Goal: Information Seeking & Learning: Check status

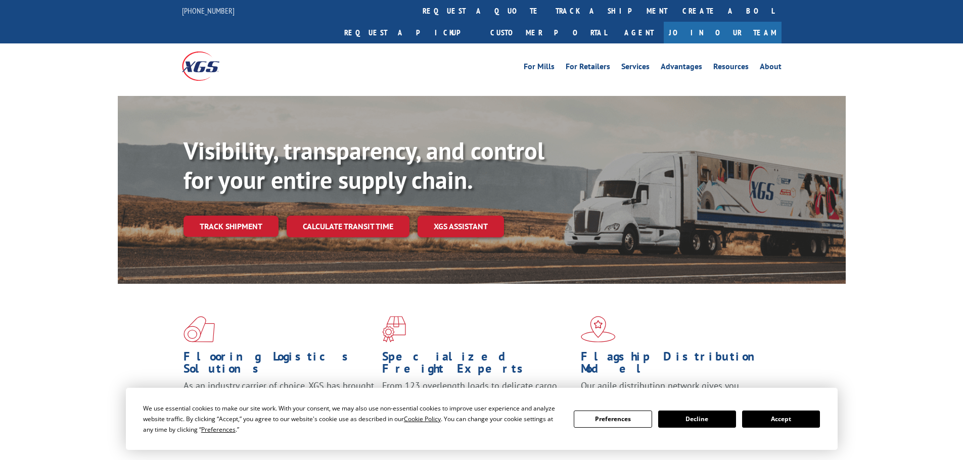
click at [780, 416] on button "Accept" at bounding box center [781, 419] width 78 height 17
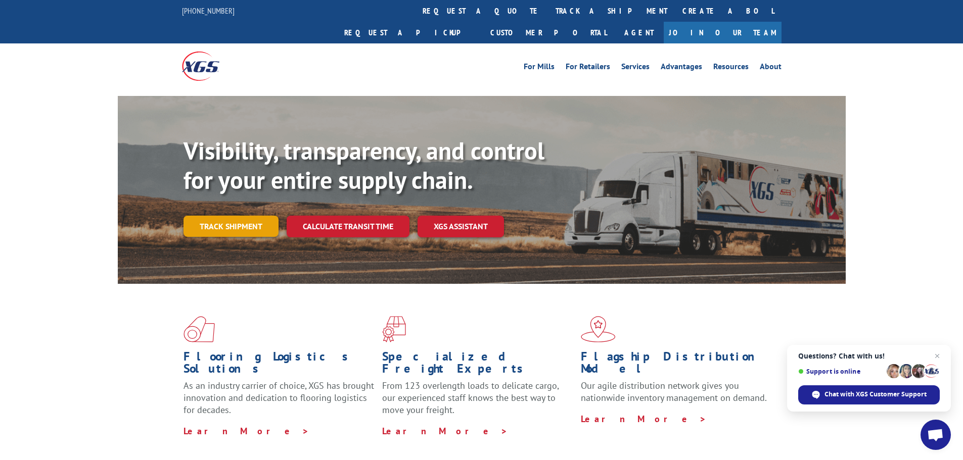
click at [220, 216] on link "Track shipment" at bounding box center [230, 226] width 95 height 21
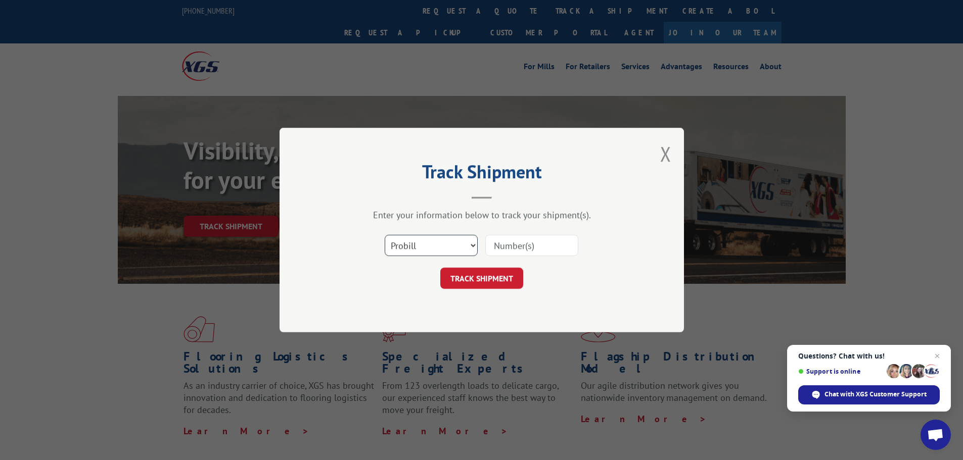
click at [472, 246] on select "Select category... Probill BOL PO" at bounding box center [431, 245] width 93 height 21
select select "bol"
click at [385, 235] on select "Select category... Probill BOL PO" at bounding box center [431, 245] width 93 height 21
click at [506, 250] on input at bounding box center [531, 245] width 93 height 21
type input "4085491"
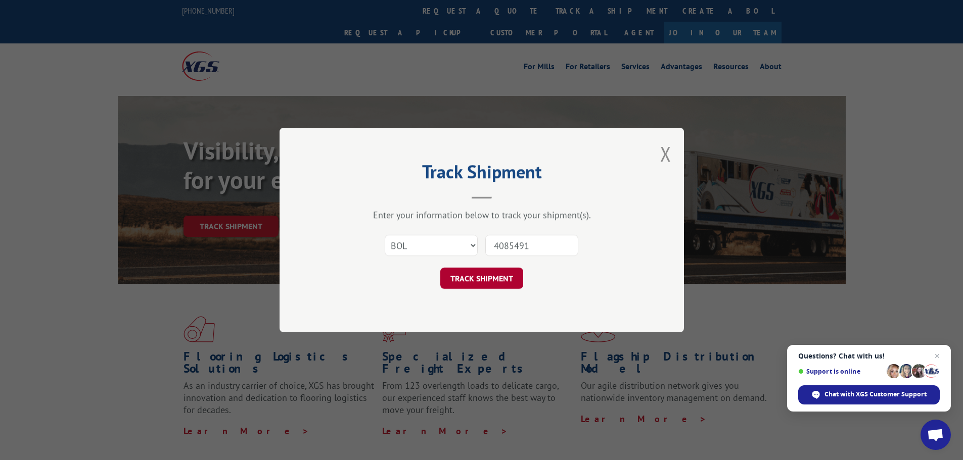
click at [488, 283] on button "TRACK SHIPMENT" at bounding box center [481, 278] width 83 height 21
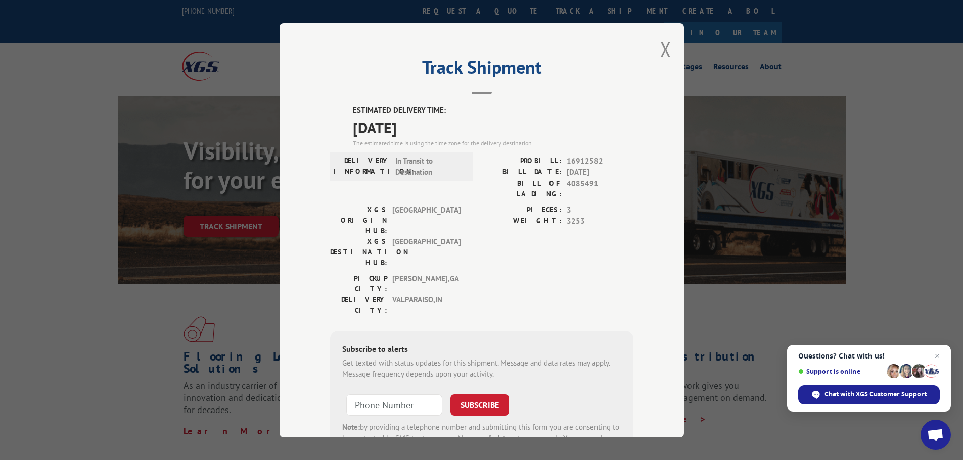
click at [653, 49] on div "Track Shipment ESTIMATED DELIVERY TIME: [DATE] The estimated time is using the …" at bounding box center [482, 230] width 404 height 414
click at [666, 47] on button "Close modal" at bounding box center [665, 49] width 11 height 27
